Goal: Task Accomplishment & Management: Manage account settings

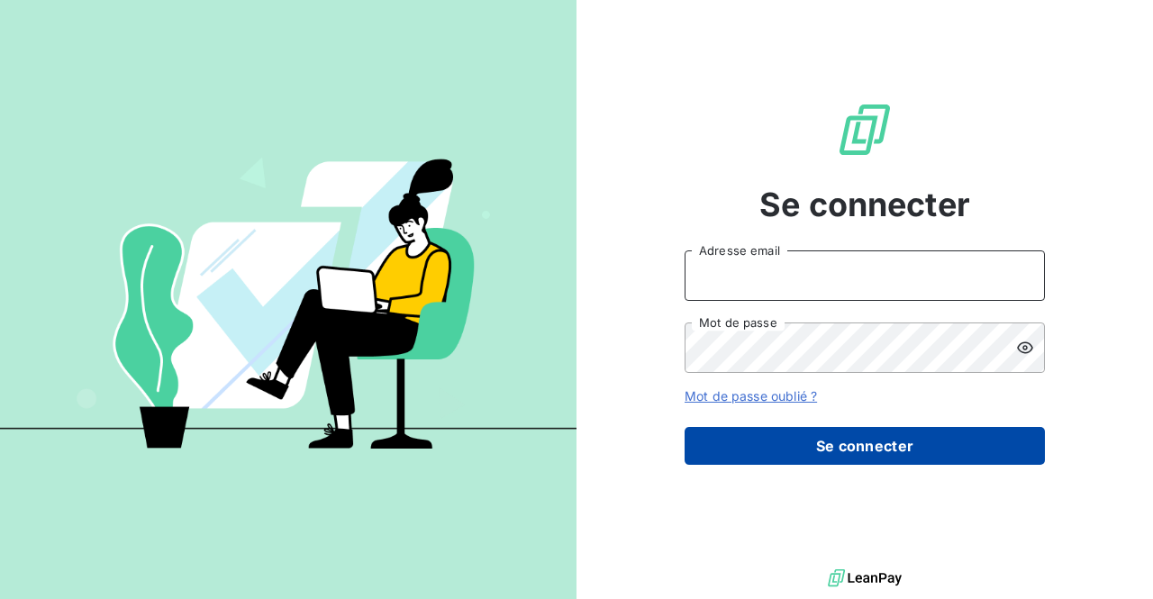
type input "[EMAIL_ADDRESS][DOMAIN_NAME]"
click at [849, 438] on button "Se connecter" at bounding box center [865, 446] width 360 height 38
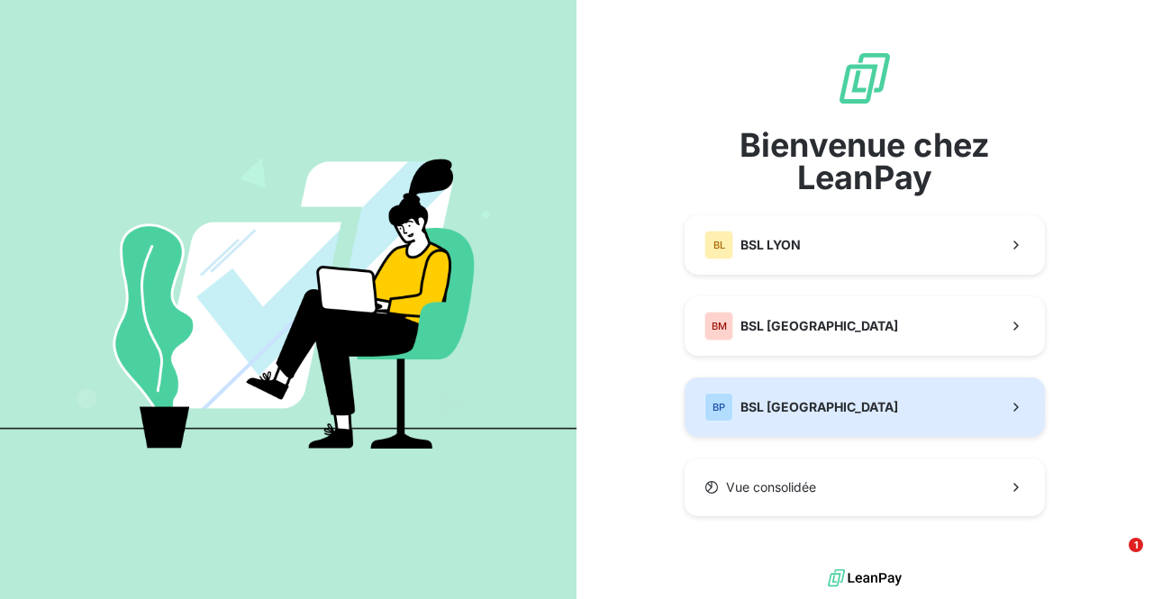
click at [855, 402] on button "BP BSL PARIS" at bounding box center [865, 407] width 360 height 59
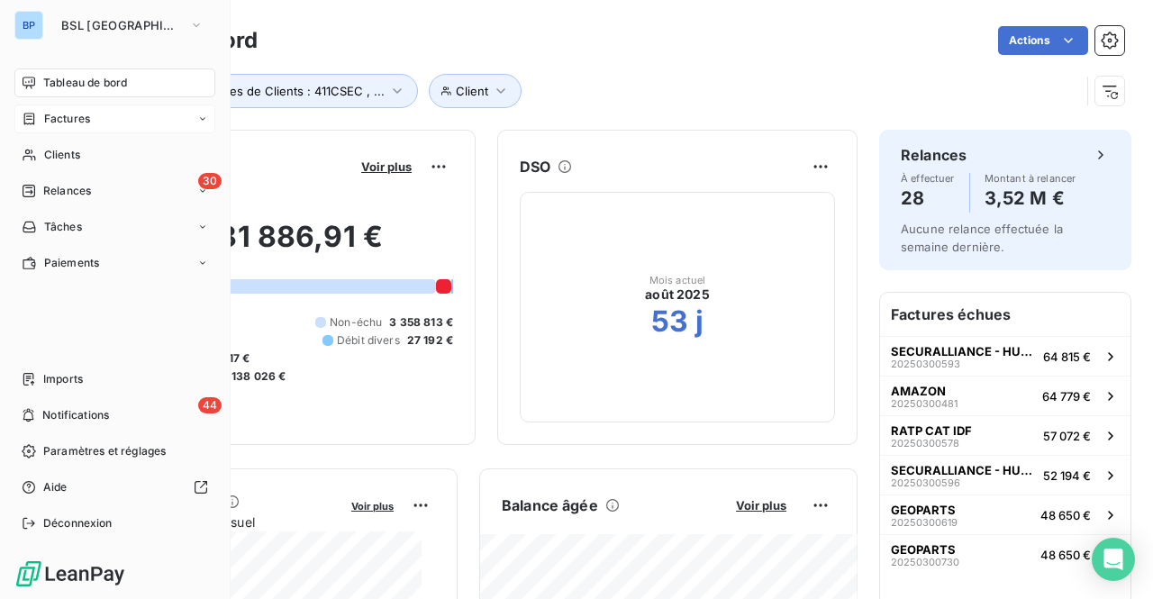
click at [41, 110] on div "Factures" at bounding box center [114, 119] width 201 height 29
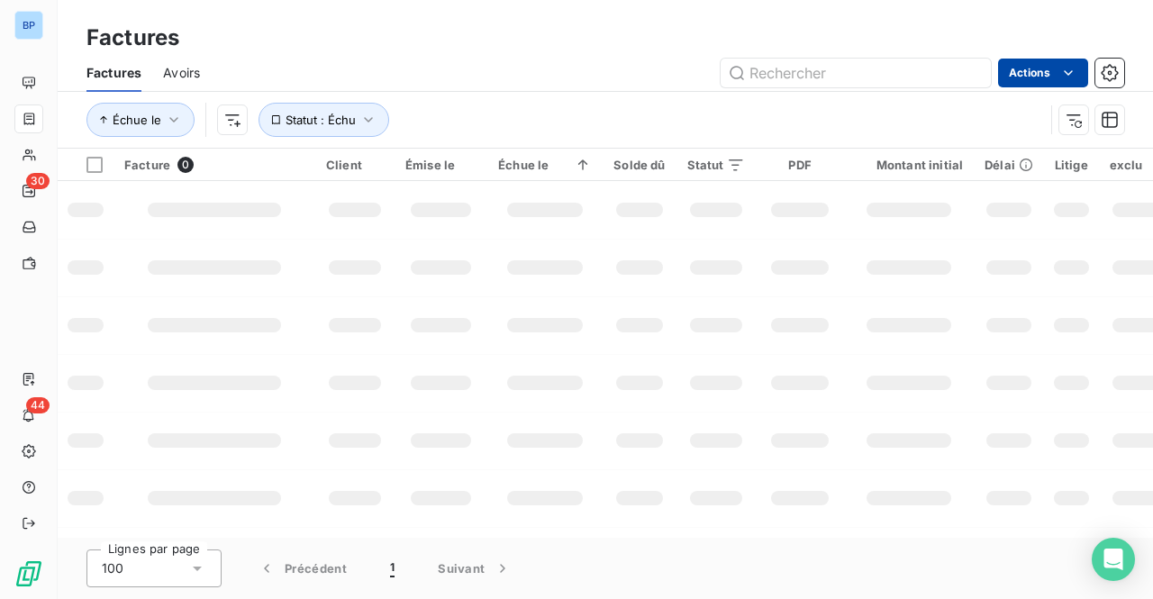
click at [1055, 73] on html "BP 30 44 Factures Factures Avoirs Actions Échue le Statut : Échu Facture 0 Clie…" at bounding box center [576, 299] width 1153 height 599
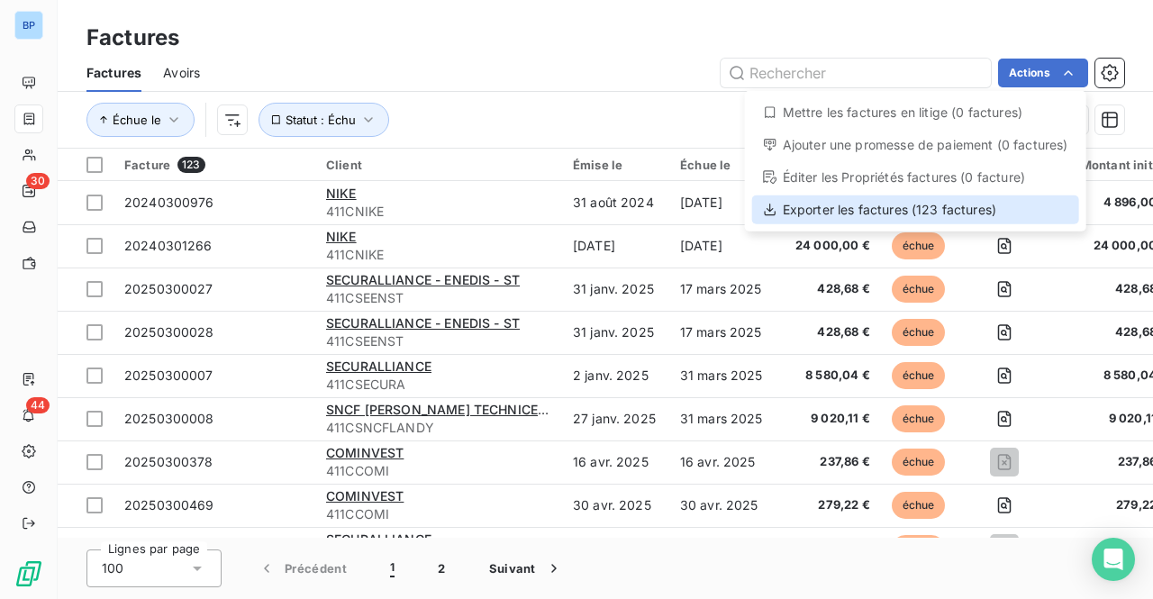
click at [841, 203] on div "Exporter les factures (123 factures)" at bounding box center [915, 210] width 327 height 29
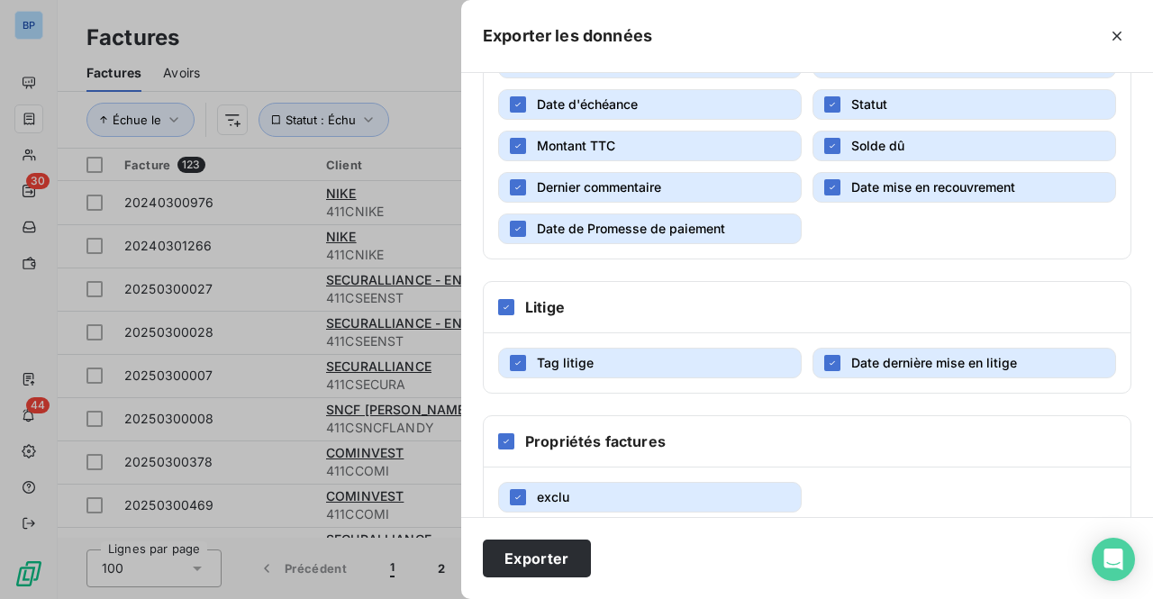
scroll to position [472, 0]
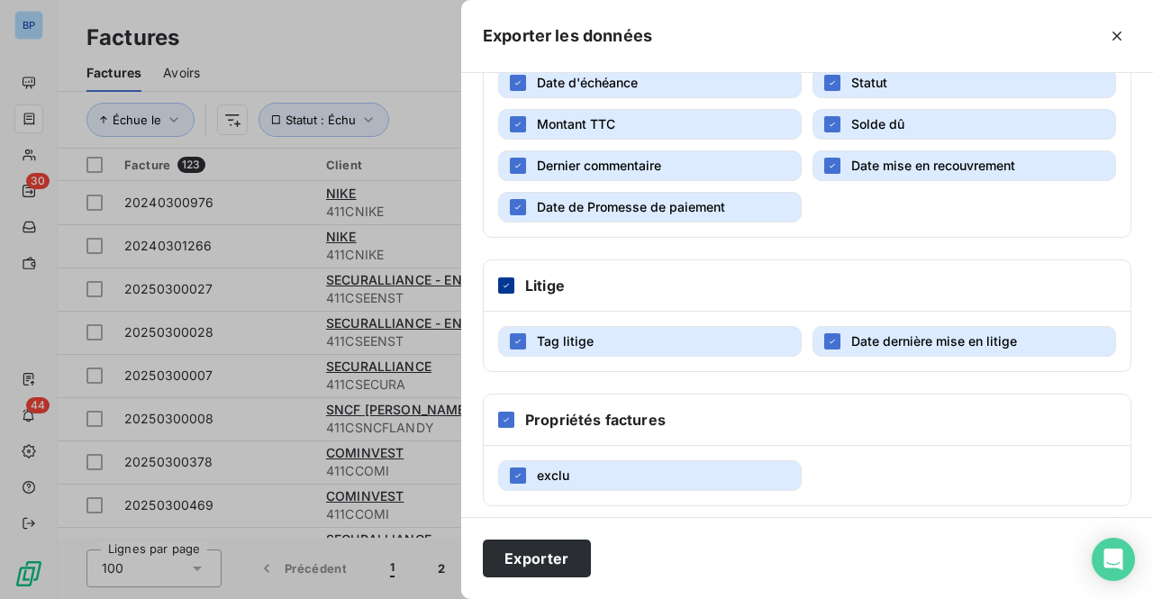
click at [505, 284] on div at bounding box center [506, 286] width 16 height 16
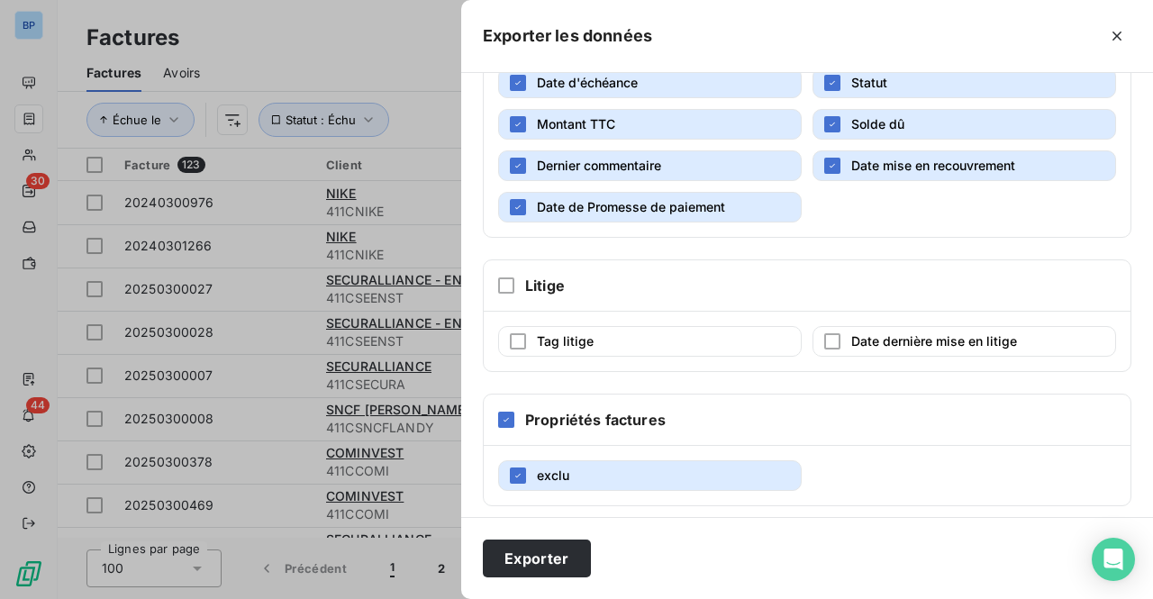
click at [515, 418] on div "Propriétés factures" at bounding box center [807, 420] width 647 height 51
click at [511, 415] on icon at bounding box center [506, 419] width 11 height 11
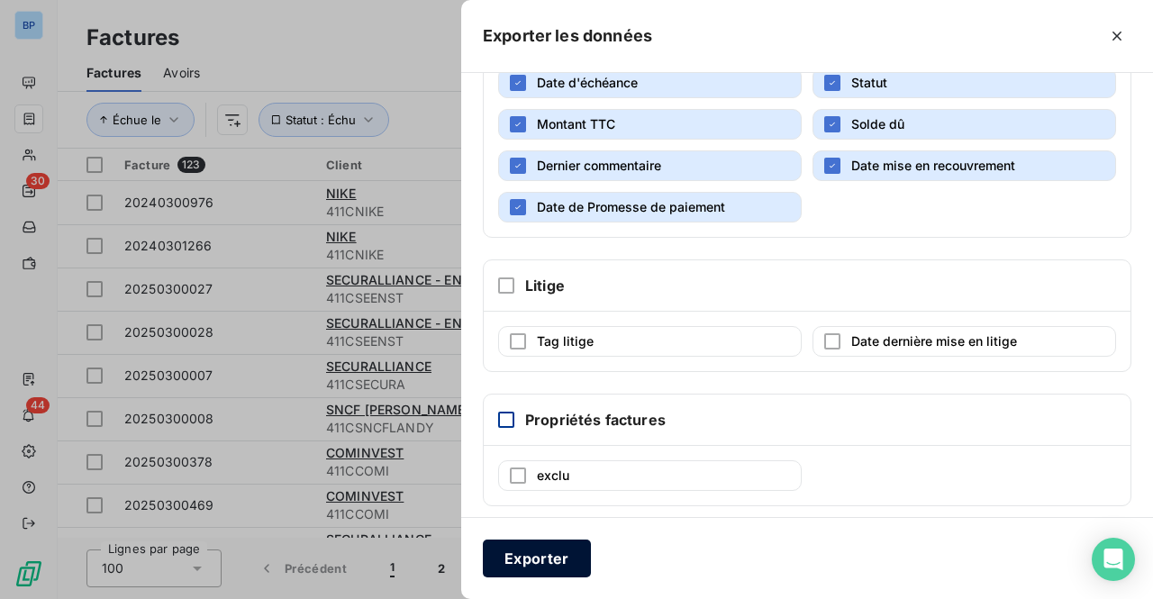
click at [514, 552] on button "Exporter" at bounding box center [537, 559] width 108 height 38
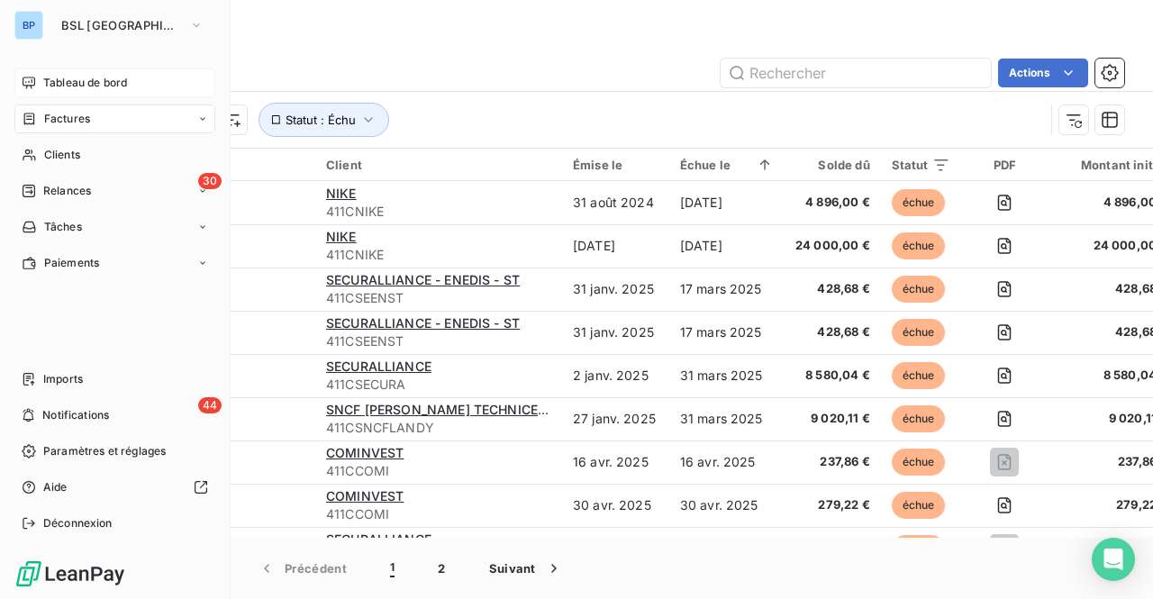
click at [59, 87] on span "Tableau de bord" at bounding box center [85, 83] width 84 height 16
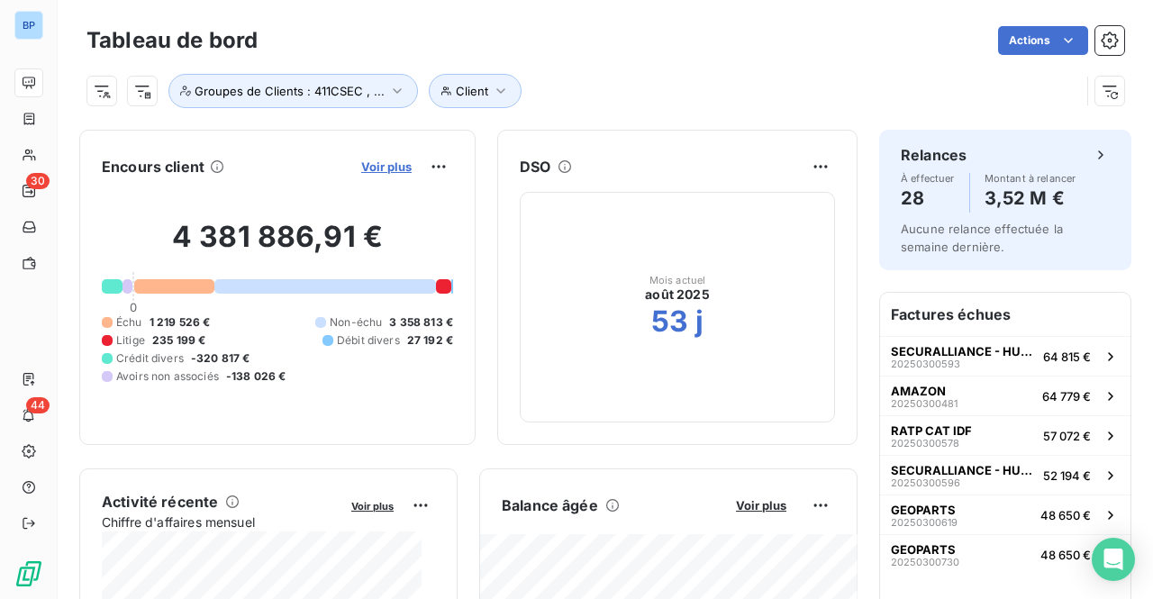
click at [382, 167] on span "Voir plus" at bounding box center [386, 166] width 50 height 14
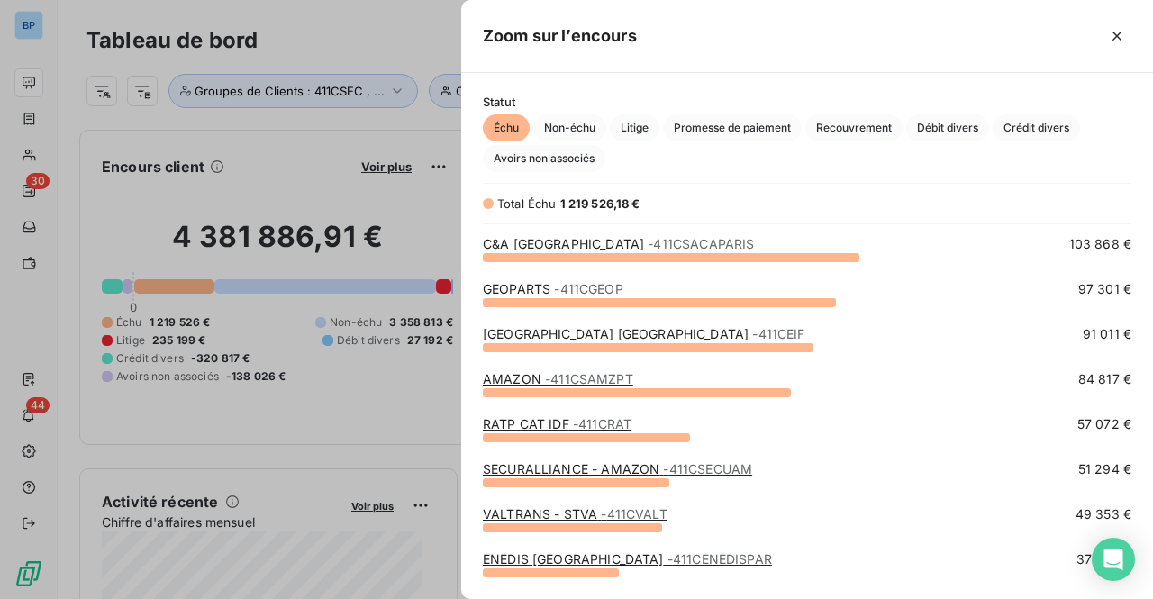
scroll to position [180, 0]
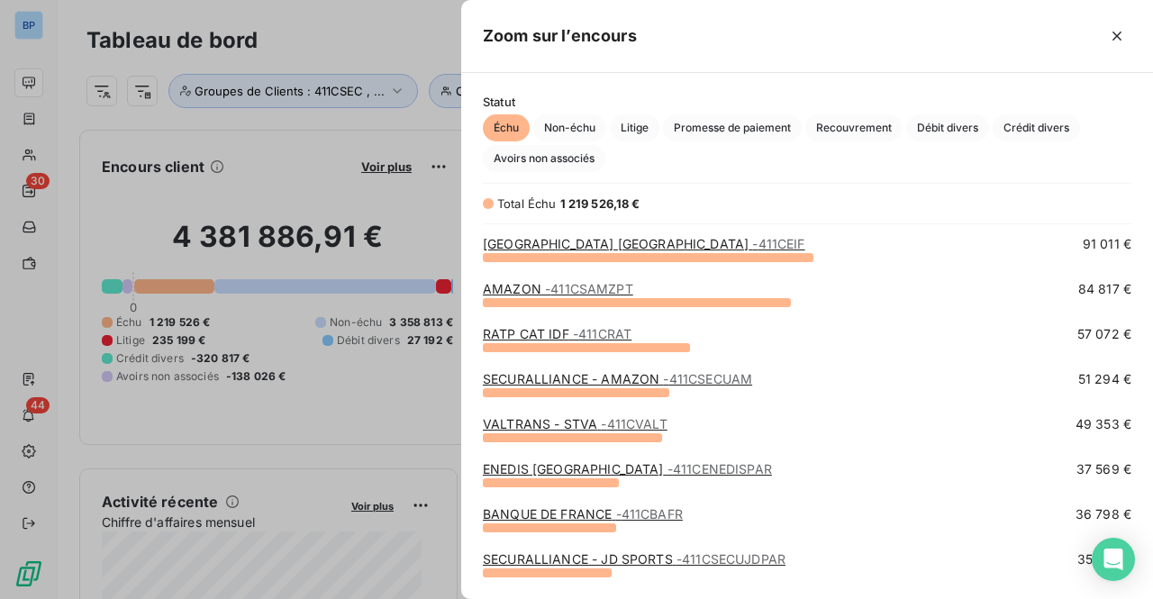
click at [526, 421] on link "VALTRANS - STVA - 411CVALT" at bounding box center [575, 423] width 185 height 15
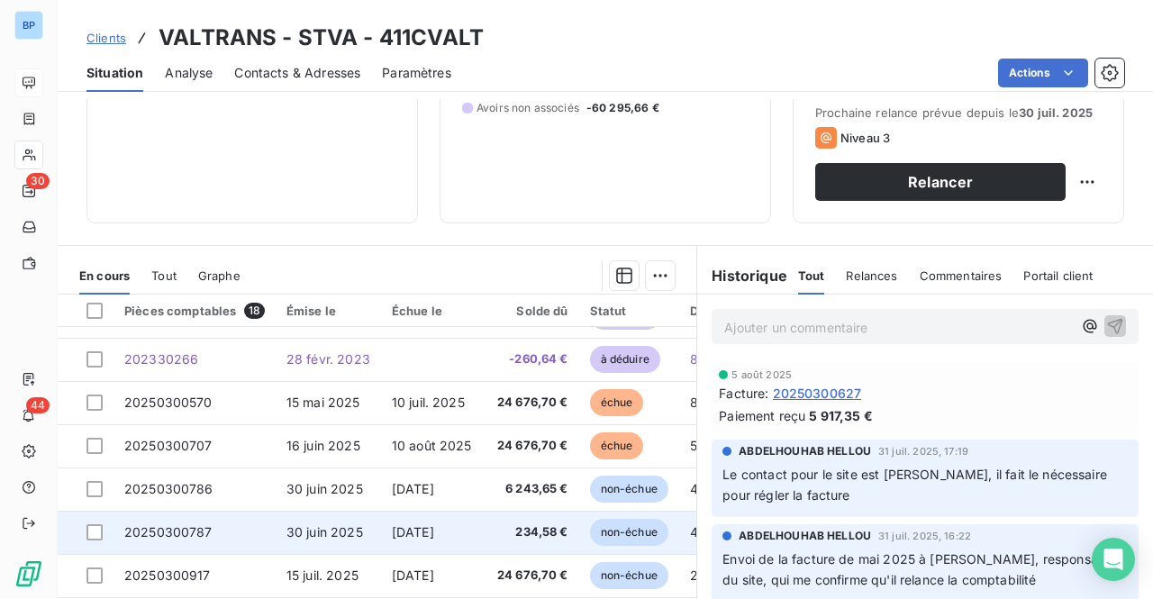
scroll to position [471, 0]
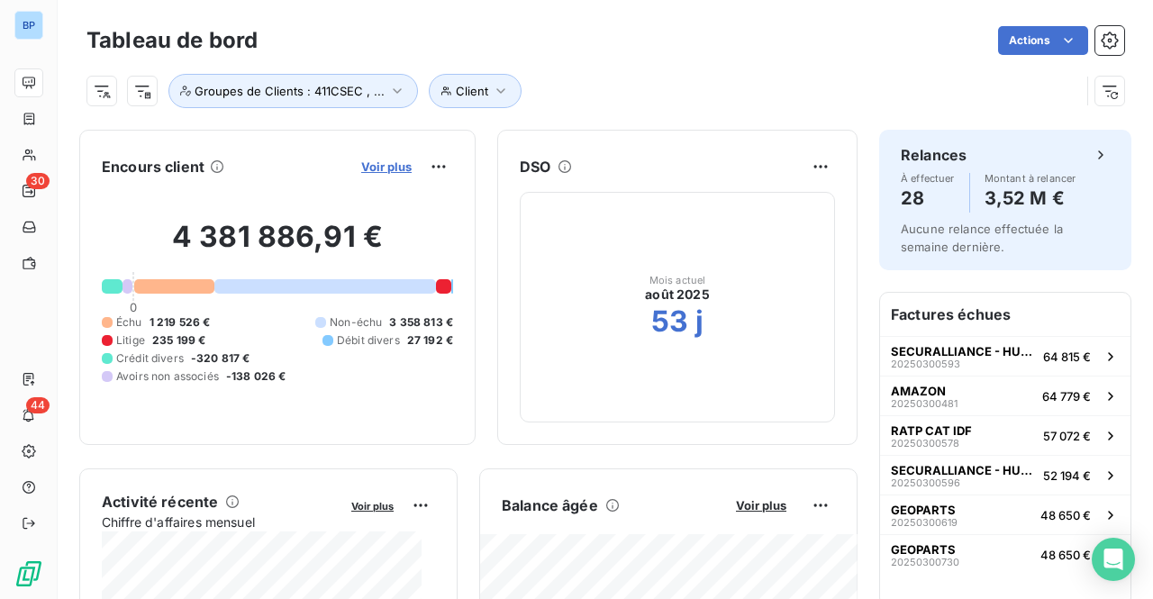
click at [361, 166] on span "Voir plus" at bounding box center [386, 166] width 50 height 14
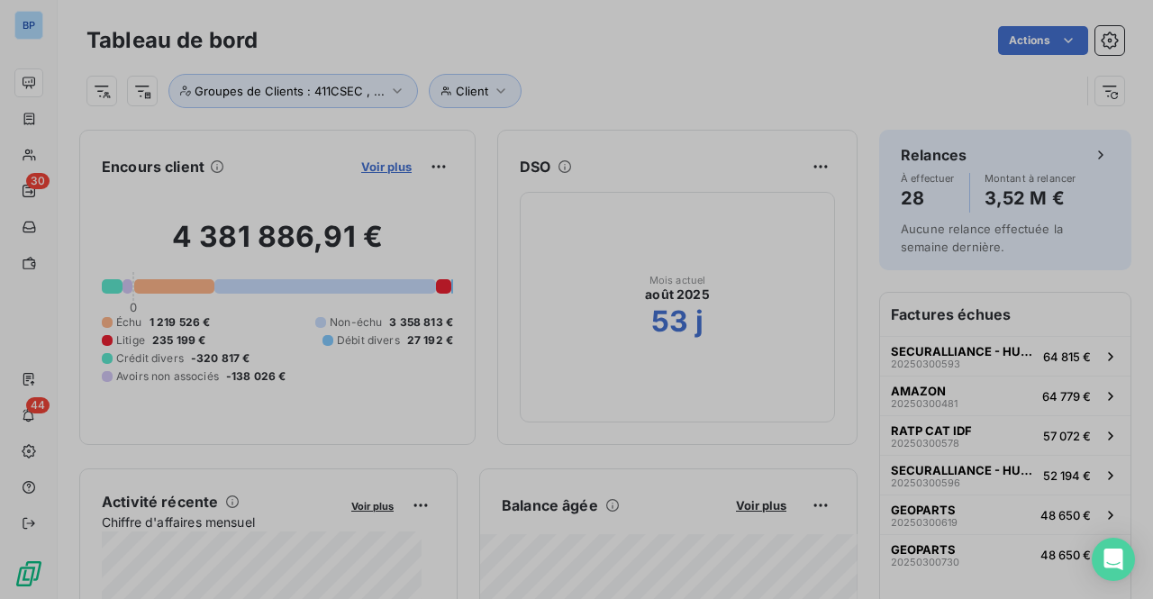
scroll to position [586, 678]
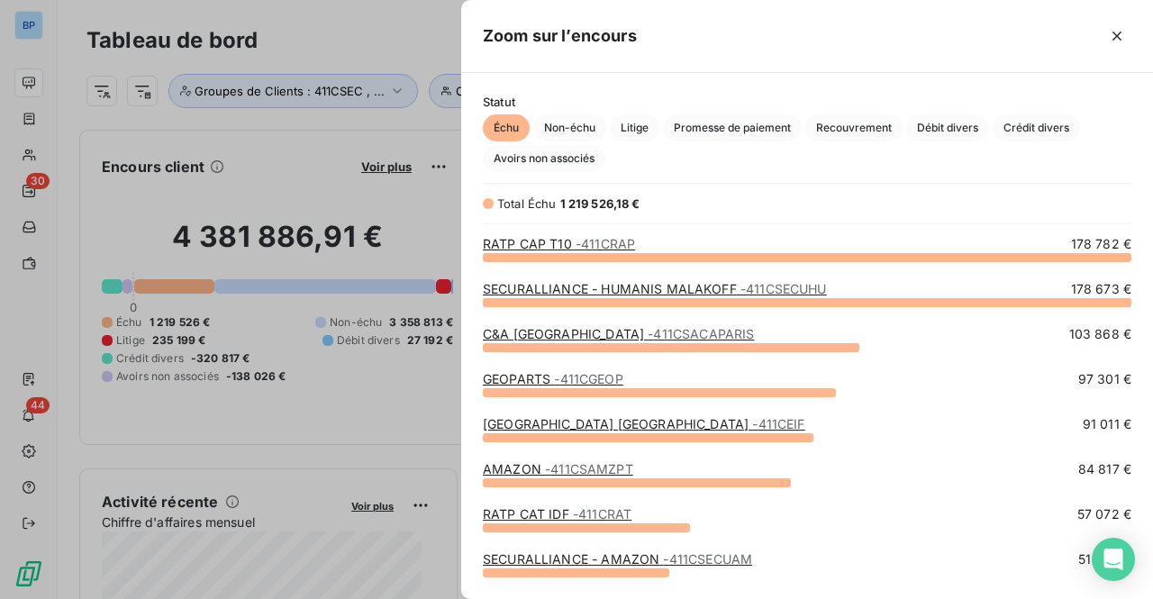
click at [362, 33] on div at bounding box center [576, 299] width 1153 height 599
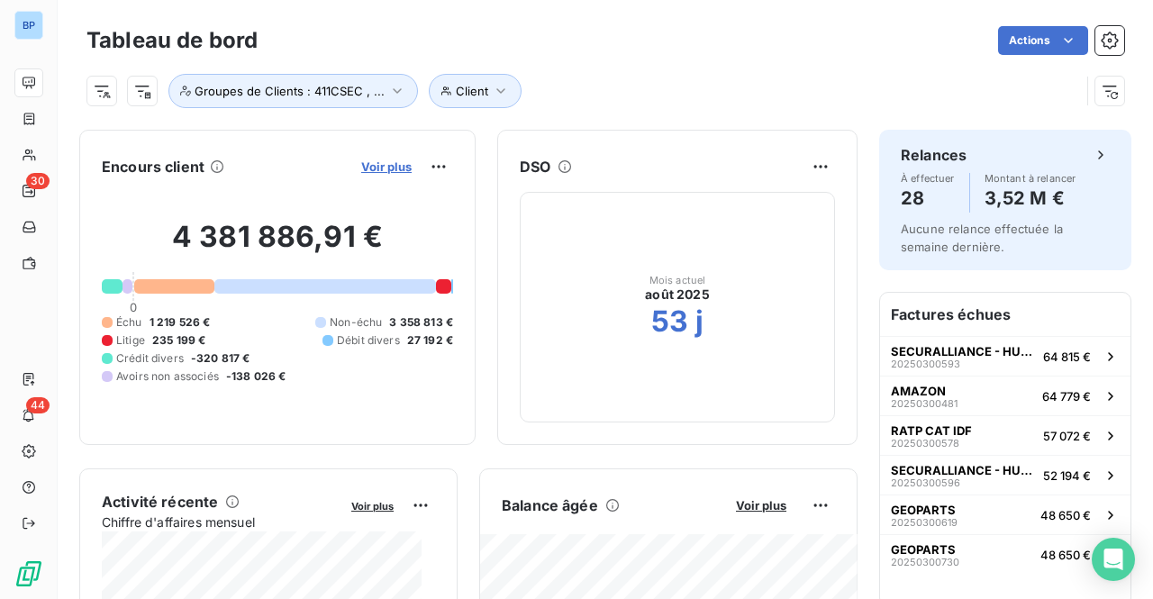
click at [361, 163] on span "Voir plus" at bounding box center [386, 166] width 50 height 14
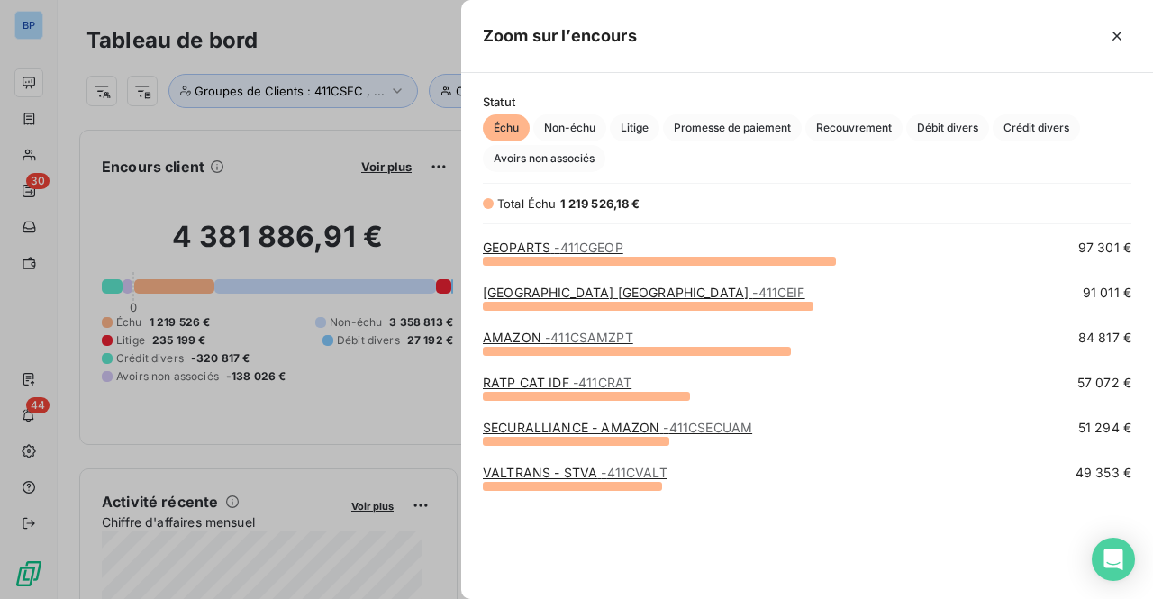
scroll to position [0, 0]
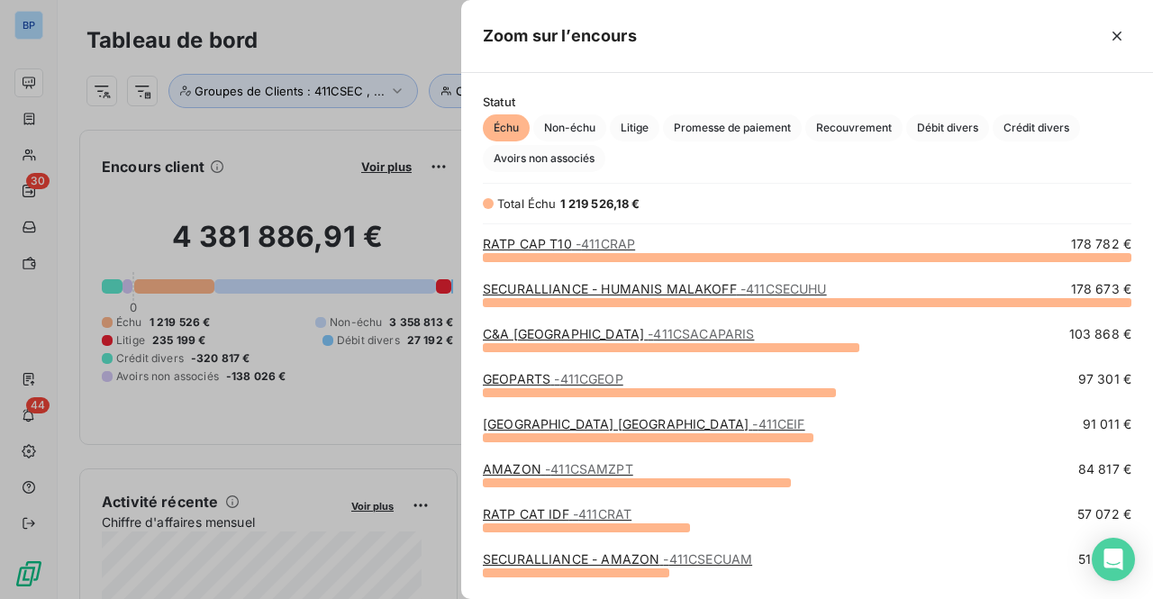
drag, startPoint x: 32, startPoint y: 24, endPoint x: 49, endPoint y: 20, distance: 17.7
click at [32, 24] on div at bounding box center [576, 299] width 1153 height 599
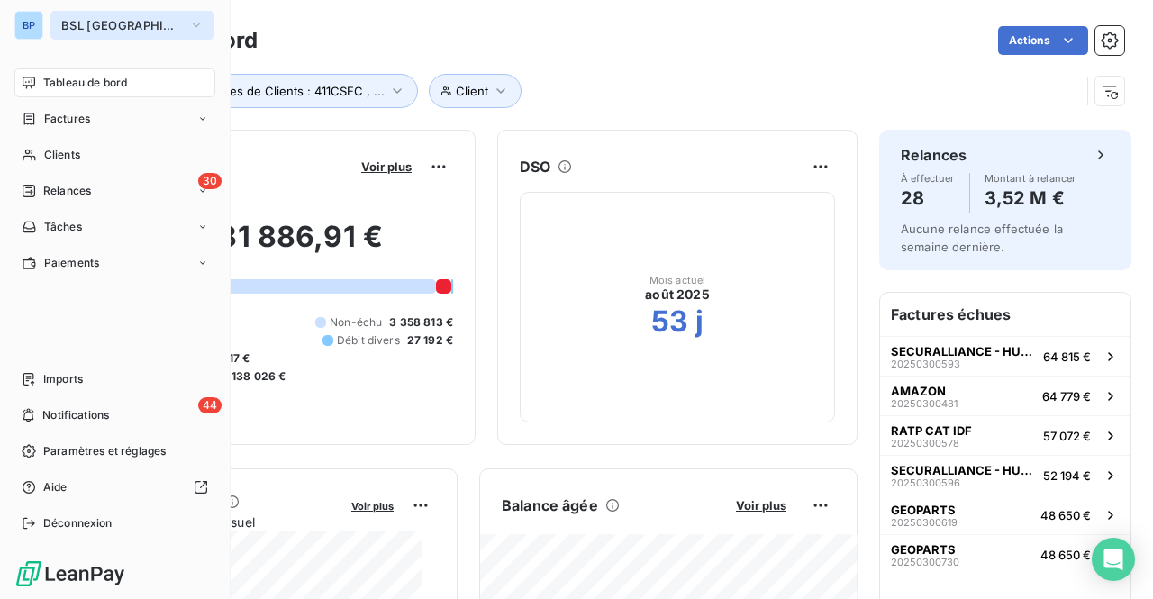
click at [75, 30] on span "BSL PARIS" at bounding box center [121, 25] width 121 height 14
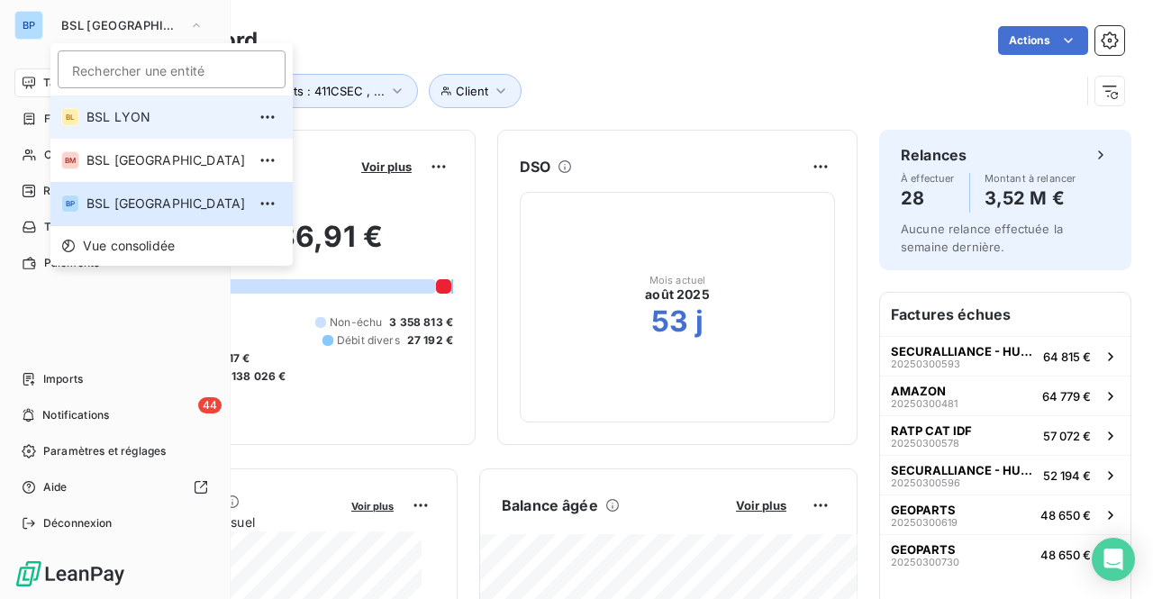
click at [102, 122] on span "BSL LYON" at bounding box center [165, 117] width 159 height 18
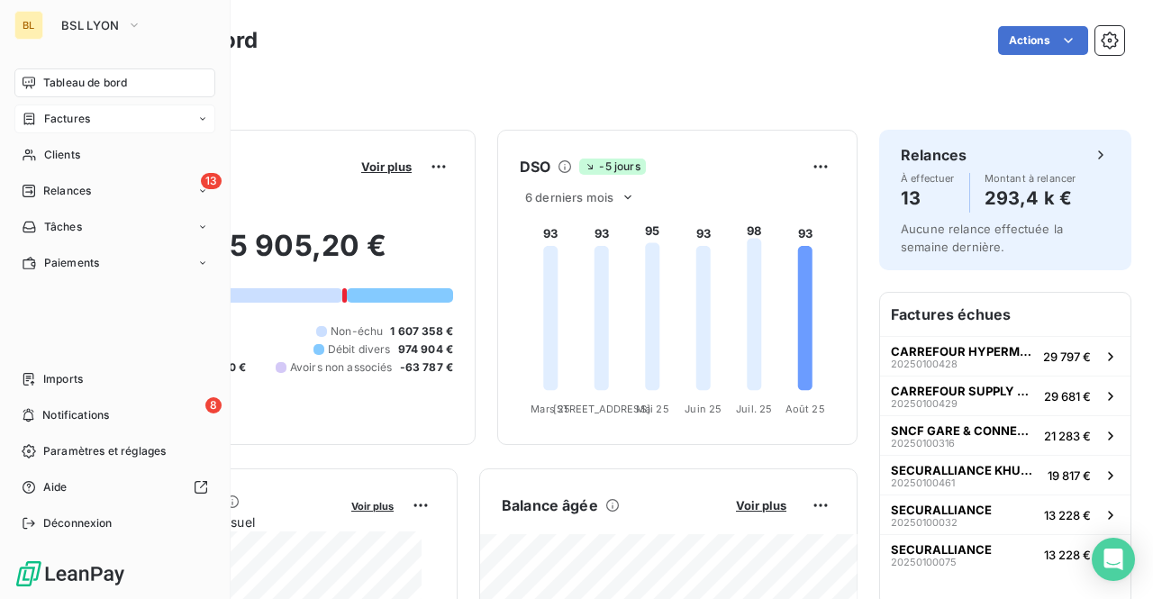
click at [68, 115] on span "Factures" at bounding box center [67, 119] width 46 height 16
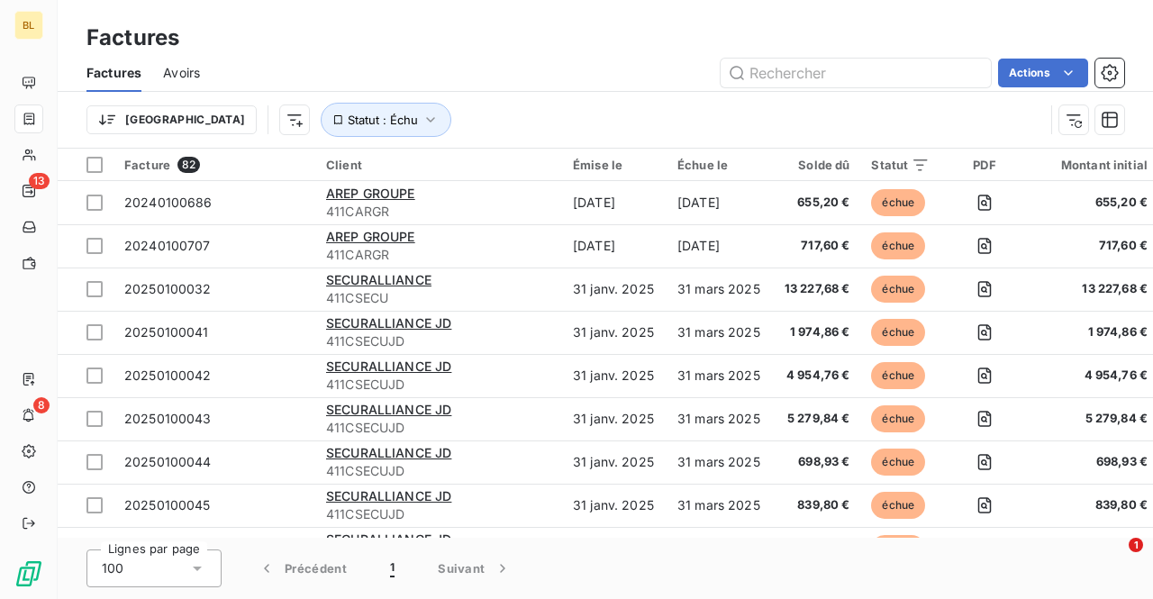
click at [1027, 64] on html "BL 13 8 Factures Factures Avoirs Actions Trier Statut : Échu Facture 82 Client …" at bounding box center [576, 299] width 1153 height 599
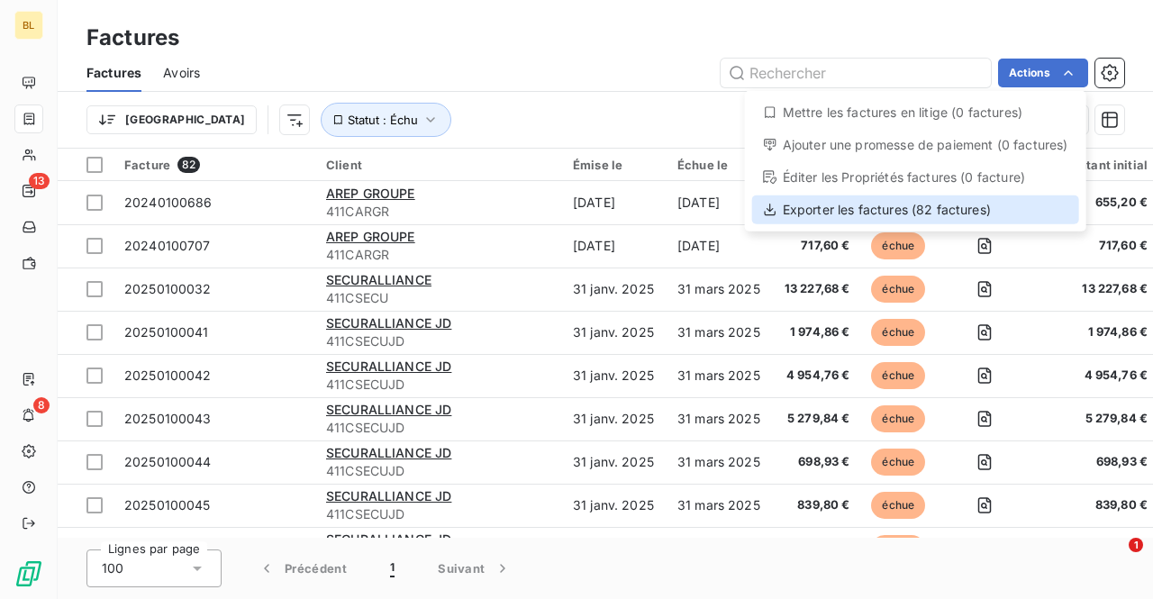
click at [929, 205] on div "Exporter les factures (82 factures)" at bounding box center [915, 210] width 327 height 29
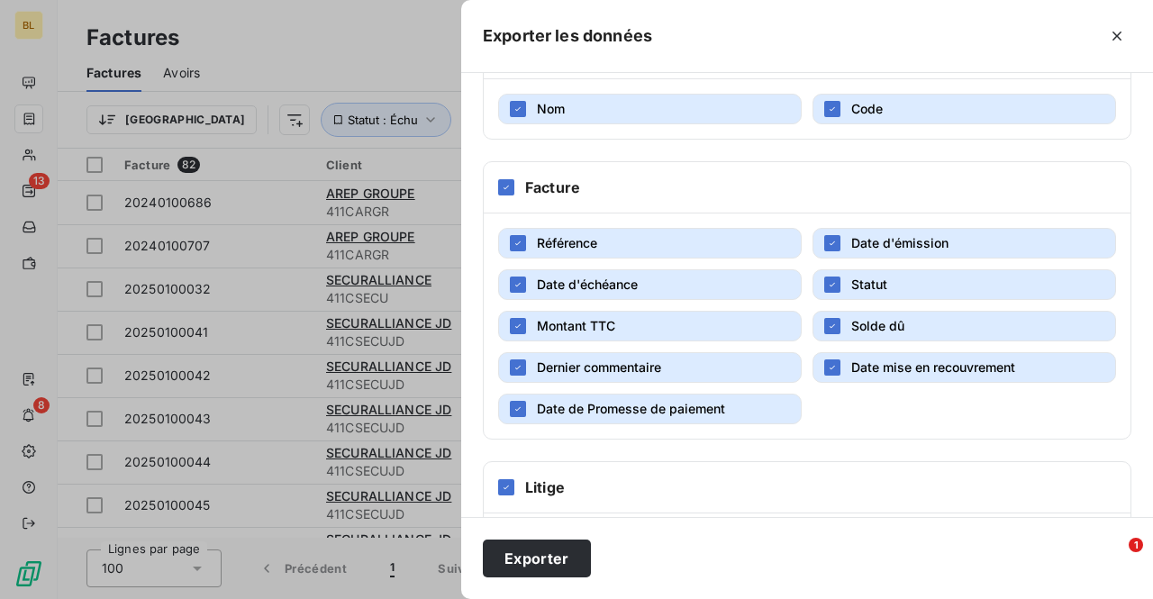
scroll to position [339, 0]
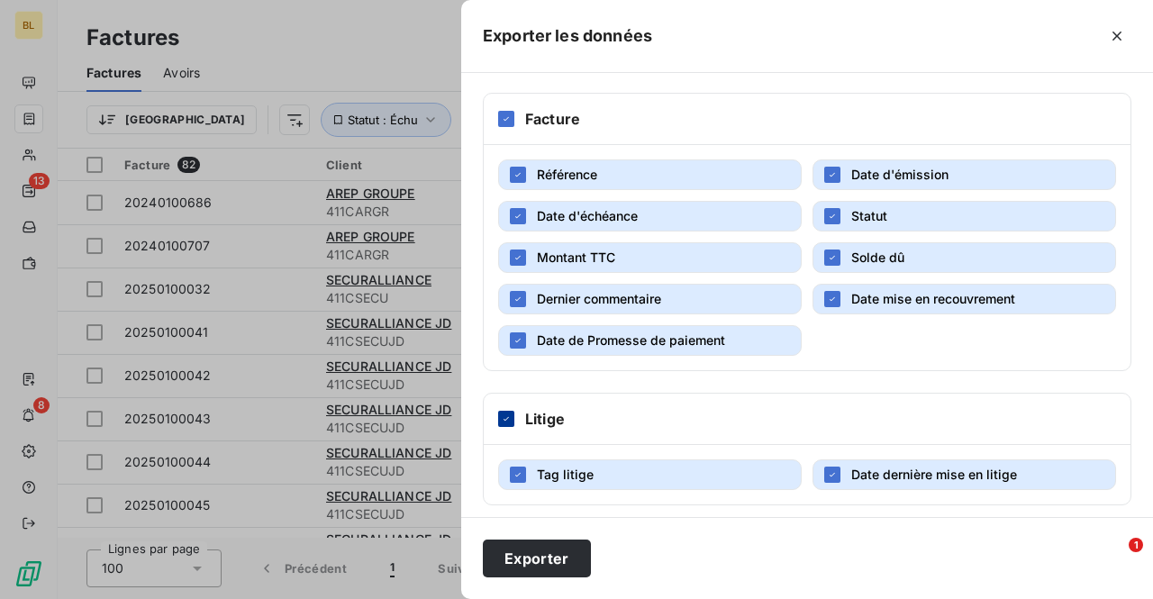
click at [508, 414] on icon at bounding box center [506, 419] width 11 height 11
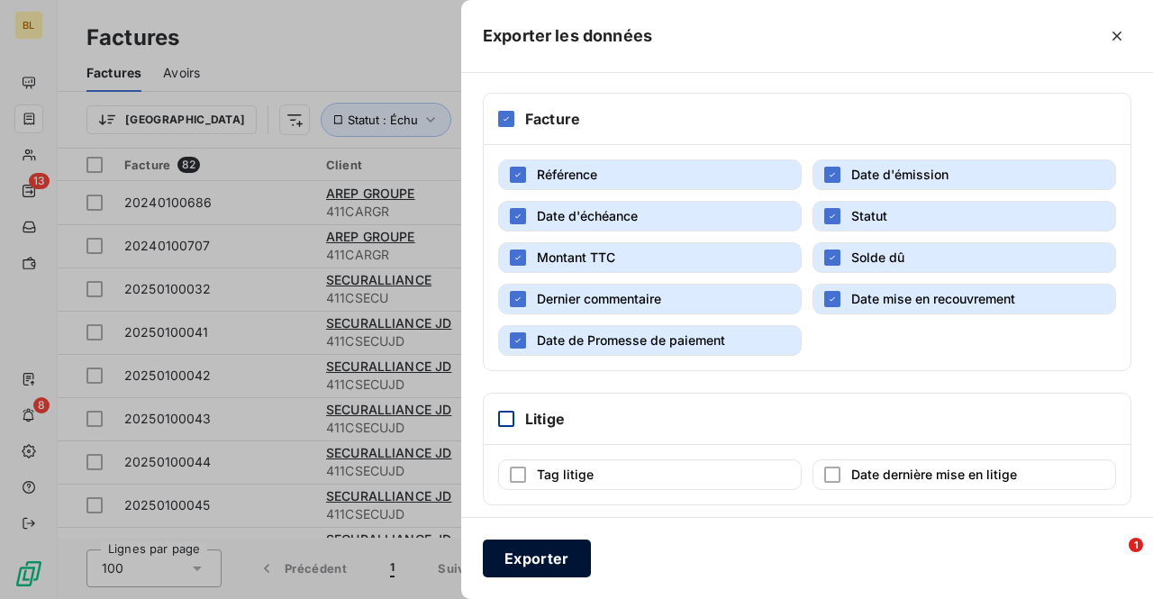
click at [528, 561] on button "Exporter" at bounding box center [537, 559] width 108 height 38
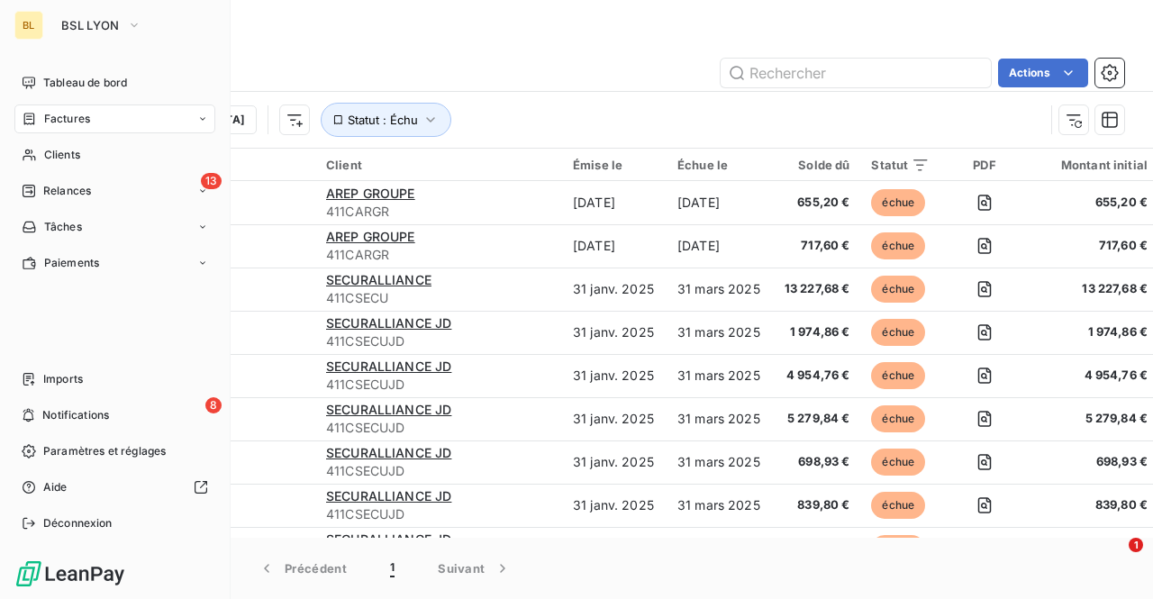
drag, startPoint x: 74, startPoint y: 32, endPoint x: 89, endPoint y: 41, distance: 17.8
click at [74, 32] on button "BSL LYON" at bounding box center [101, 25] width 102 height 29
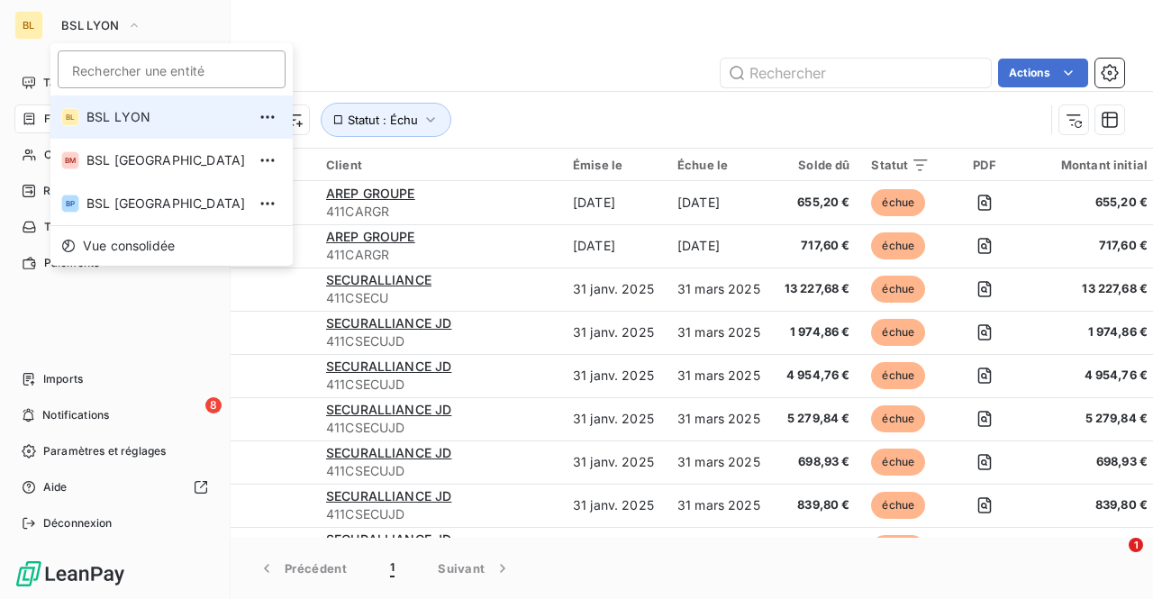
click at [153, 130] on li "BL BSL LYON" at bounding box center [171, 117] width 242 height 43
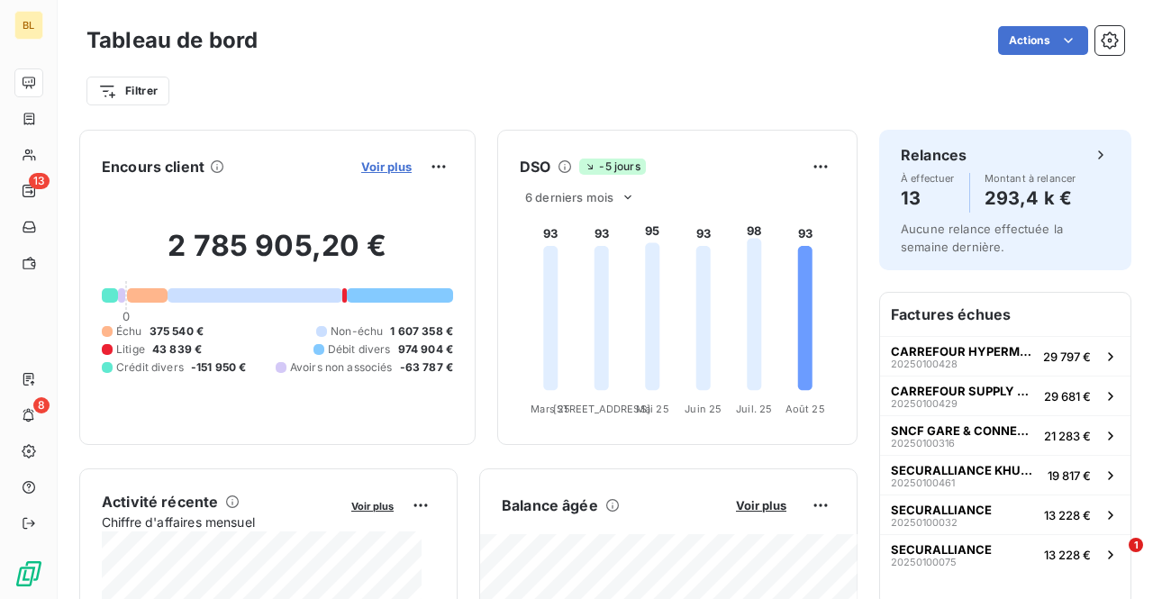
click at [373, 162] on span "Voir plus" at bounding box center [386, 166] width 50 height 14
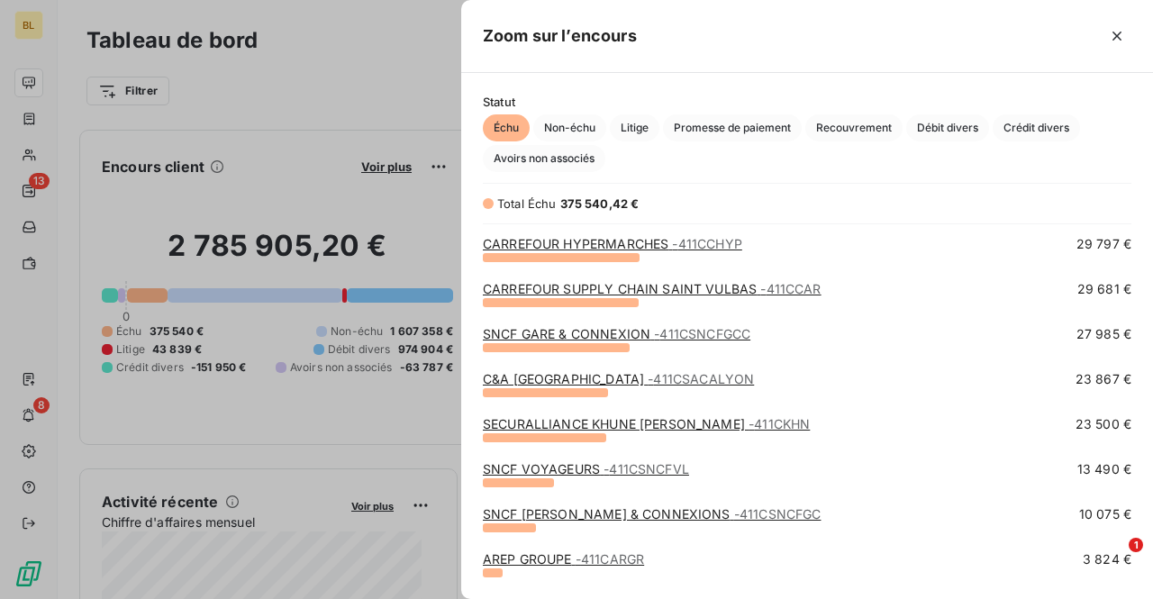
scroll to position [270, 0]
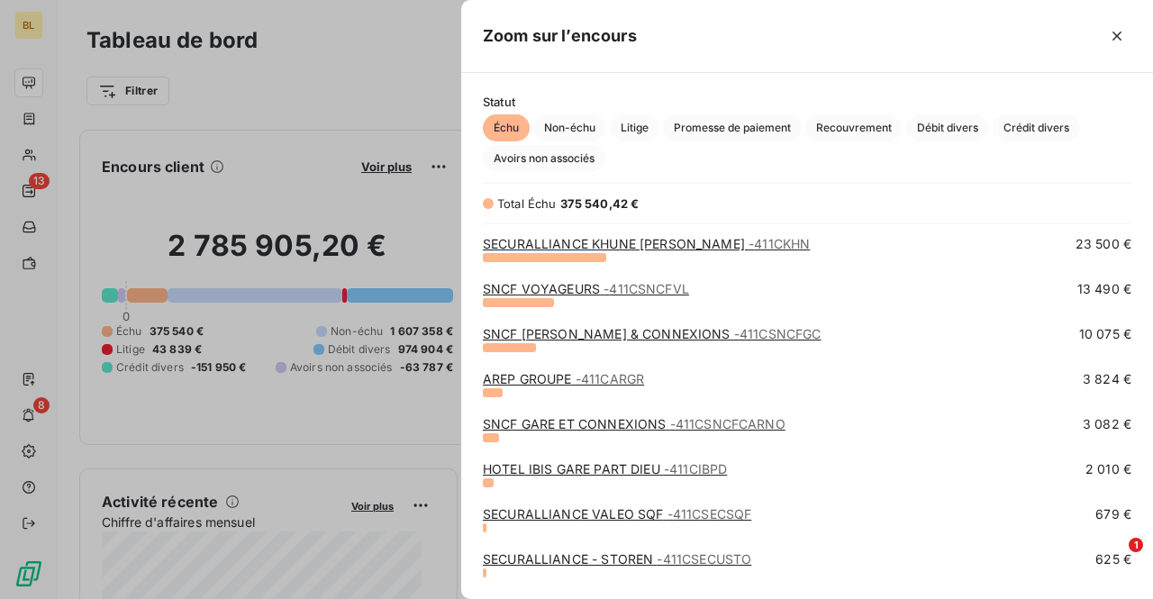
drag, startPoint x: 20, startPoint y: 32, endPoint x: 31, endPoint y: 24, distance: 13.0
click at [21, 32] on div at bounding box center [576, 299] width 1153 height 599
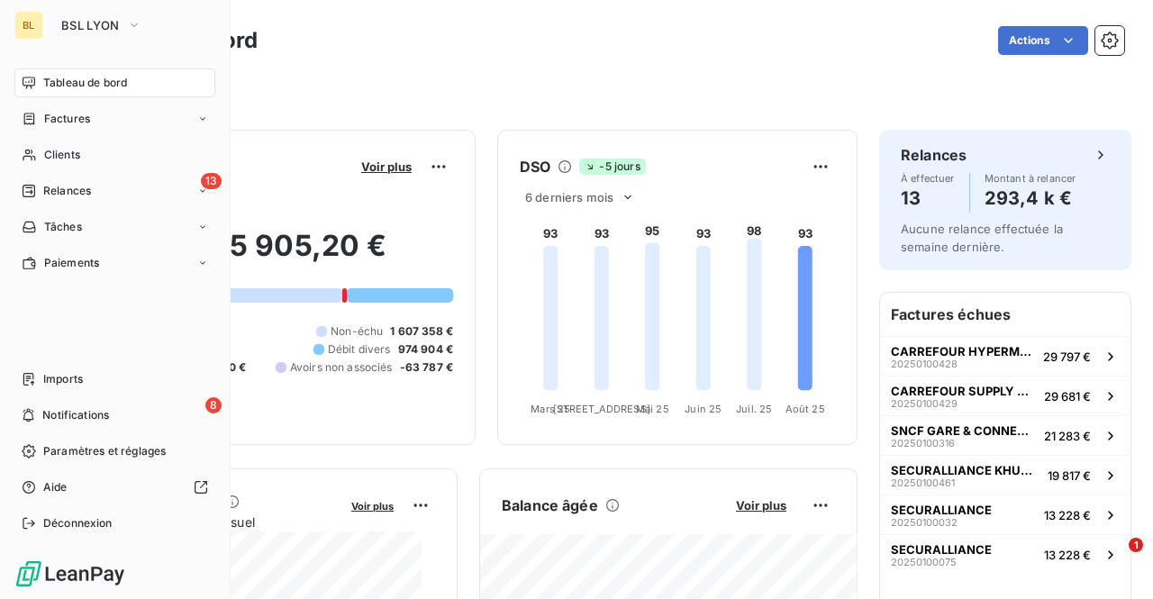
click at [35, 21] on div "BL" at bounding box center [28, 25] width 29 height 29
click at [103, 37] on button "BSL LYON" at bounding box center [101, 25] width 102 height 29
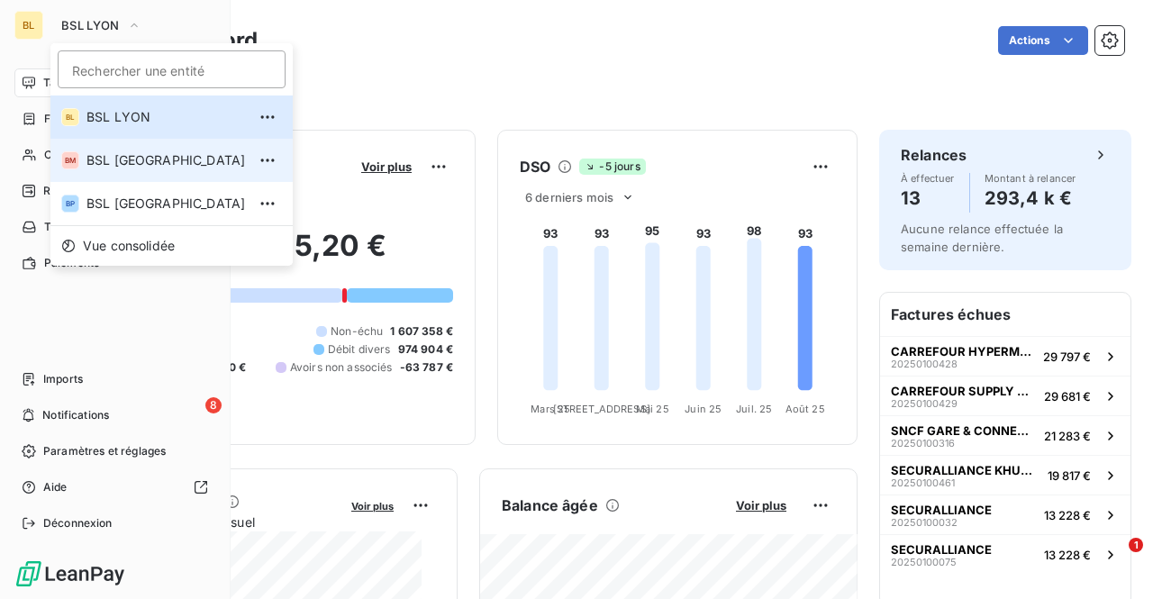
click at [111, 165] on span "BSL [GEOGRAPHIC_DATA]" at bounding box center [165, 160] width 159 height 18
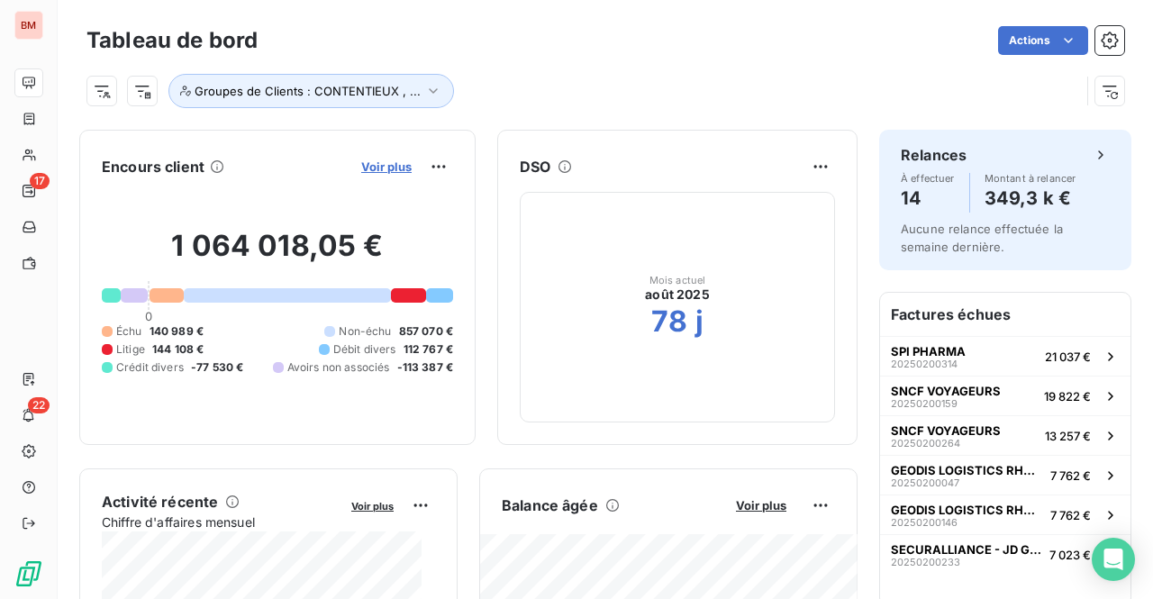
click at [361, 173] on span "Voir plus" at bounding box center [386, 166] width 50 height 14
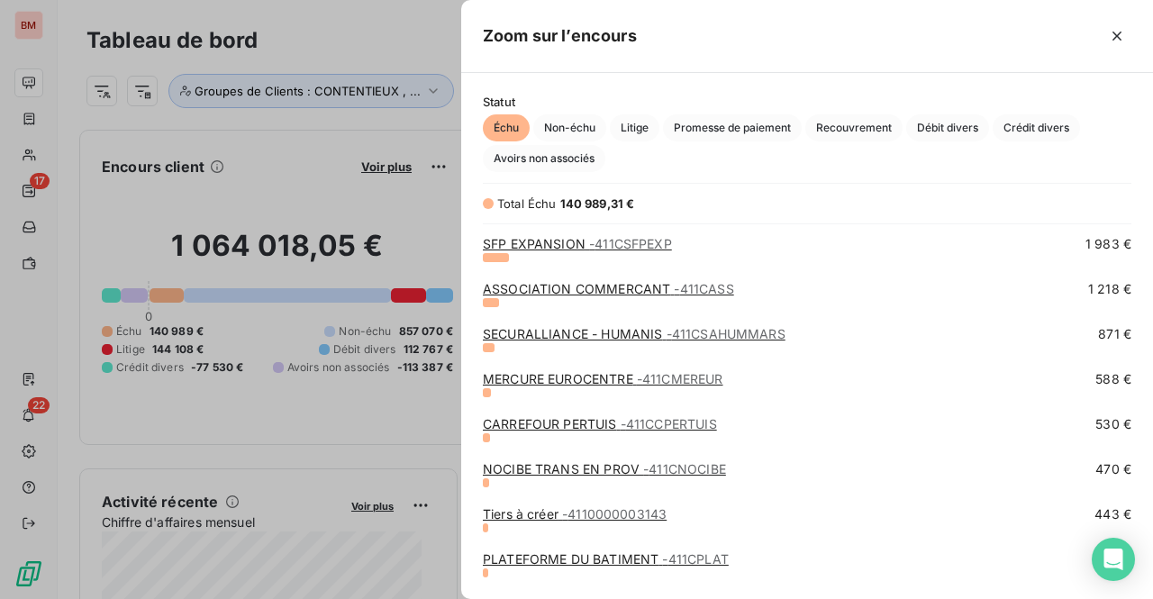
scroll to position [308, 0]
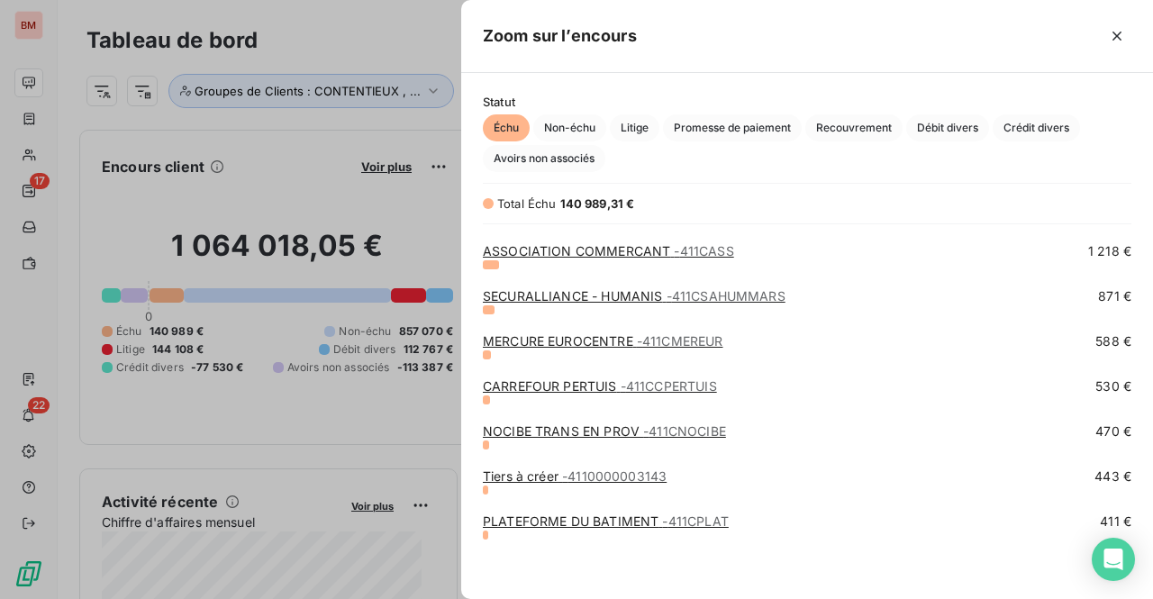
drag, startPoint x: 30, startPoint y: 30, endPoint x: 41, endPoint y: 28, distance: 11.9
click at [30, 30] on div at bounding box center [576, 299] width 1153 height 599
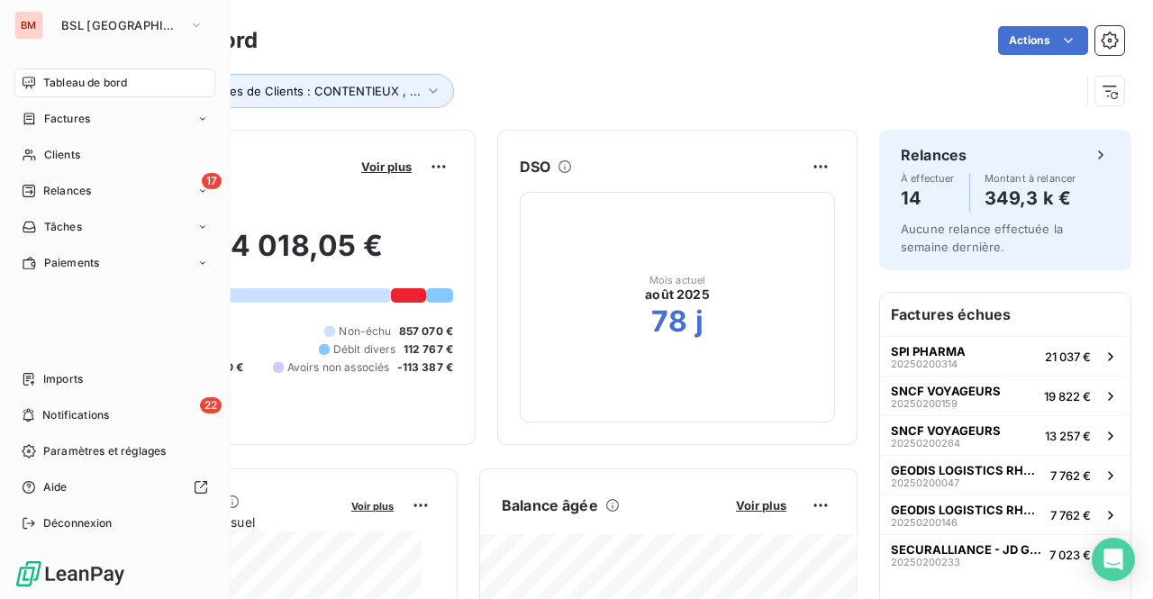
click at [32, 20] on div "BM" at bounding box center [28, 25] width 29 height 29
click at [88, 21] on span "BSL [GEOGRAPHIC_DATA]" at bounding box center [121, 25] width 121 height 14
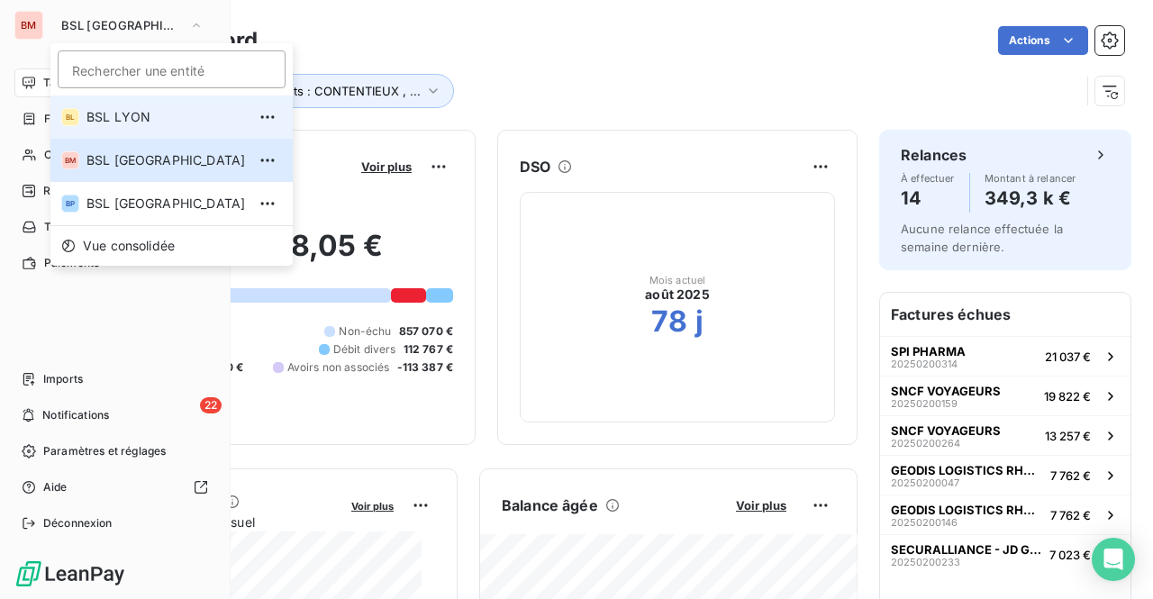
click at [120, 111] on span "BSL LYON" at bounding box center [165, 117] width 159 height 18
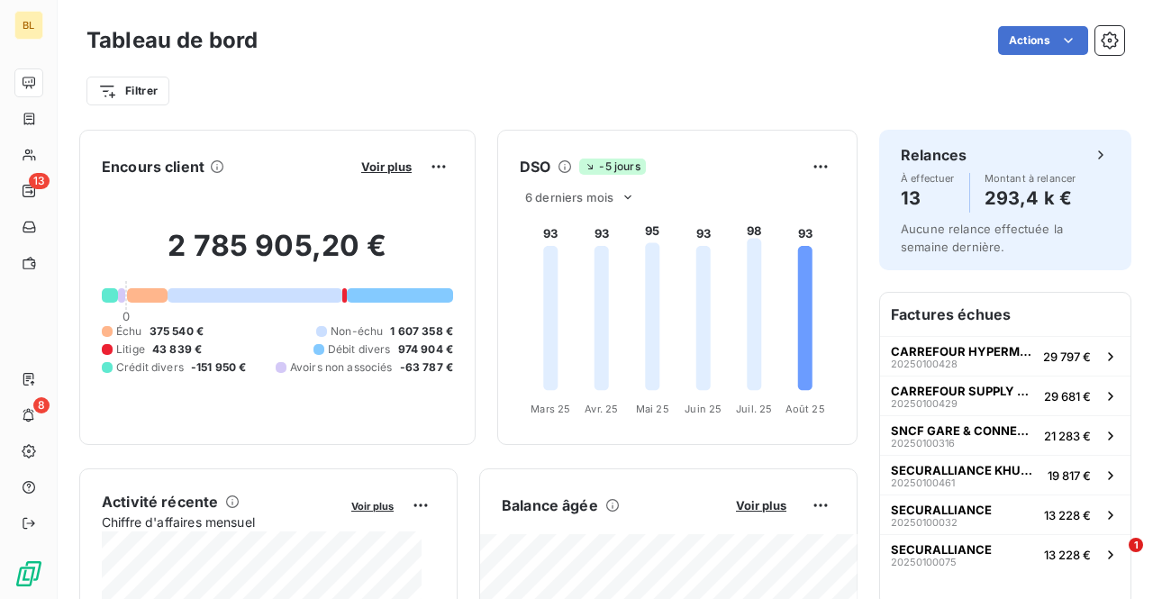
scroll to position [2, 0]
